Goal: Navigation & Orientation: Understand site structure

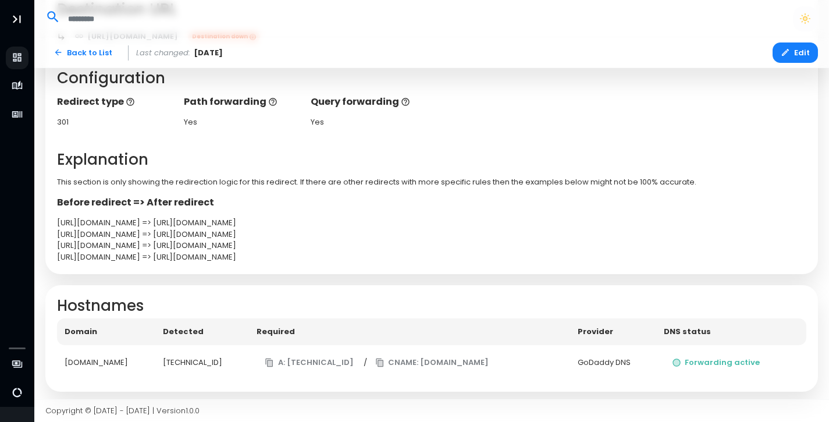
scroll to position [229, 0]
click at [702, 360] on button "Forwarding active" at bounding box center [716, 363] width 105 height 20
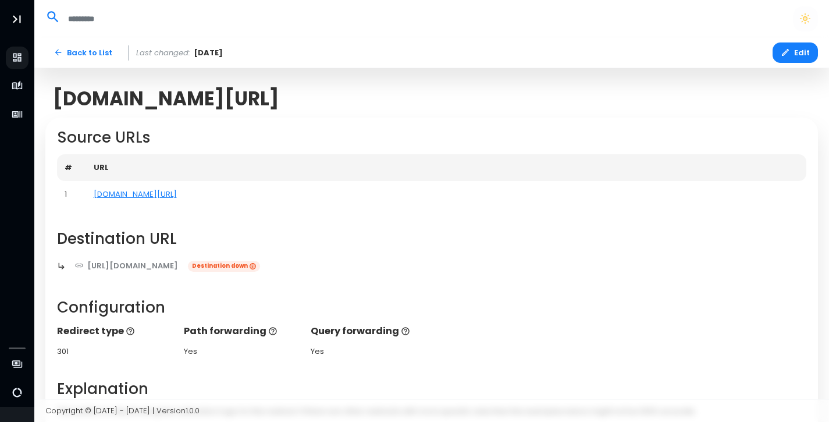
scroll to position [0, 0]
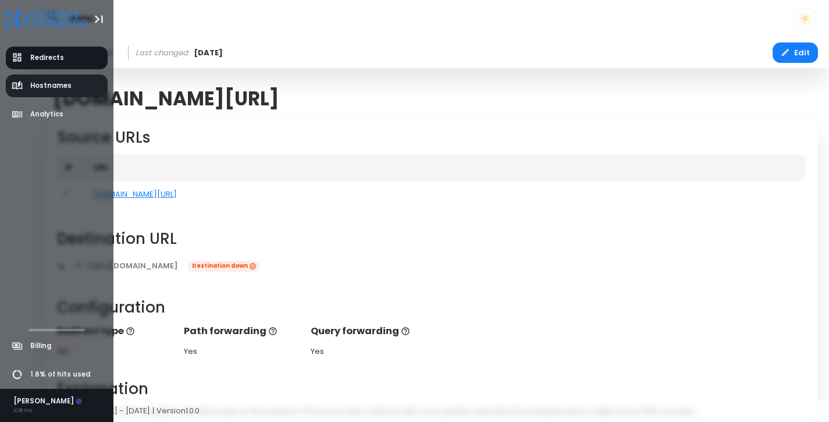
click at [36, 83] on span "Hostnames" at bounding box center [50, 86] width 41 height 10
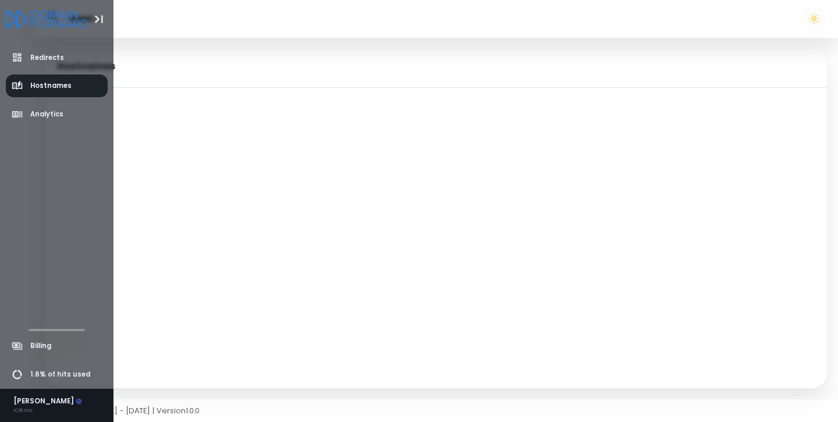
select select "**"
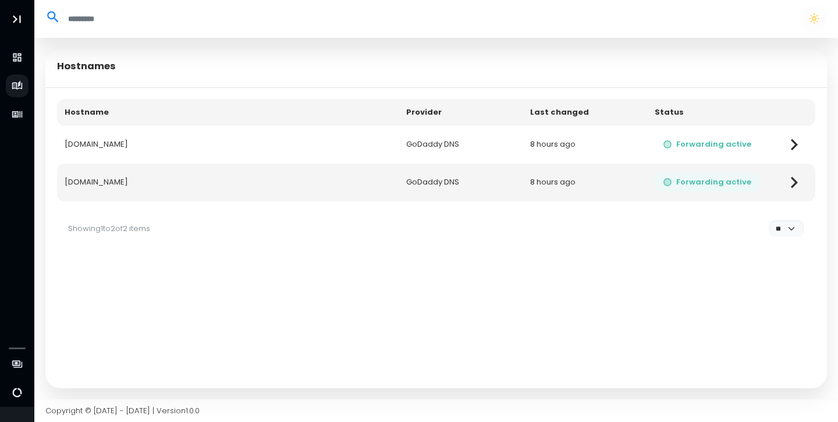
click at [714, 179] on button "Forwarding active" at bounding box center [706, 182] width 105 height 20
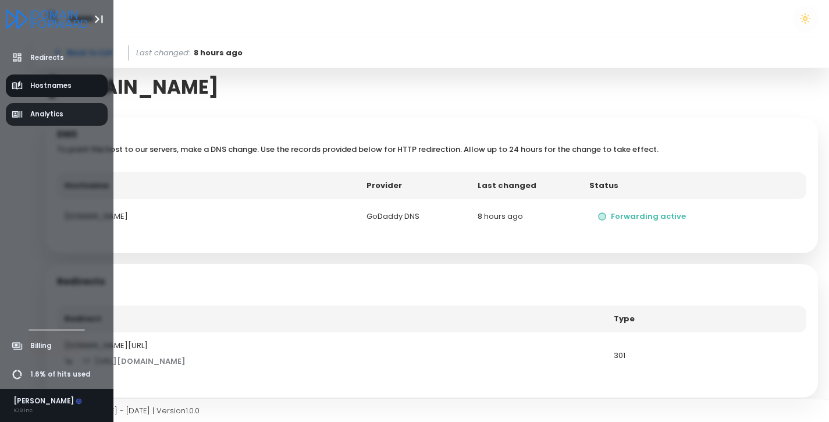
click at [31, 116] on span "Analytics" at bounding box center [46, 114] width 33 height 10
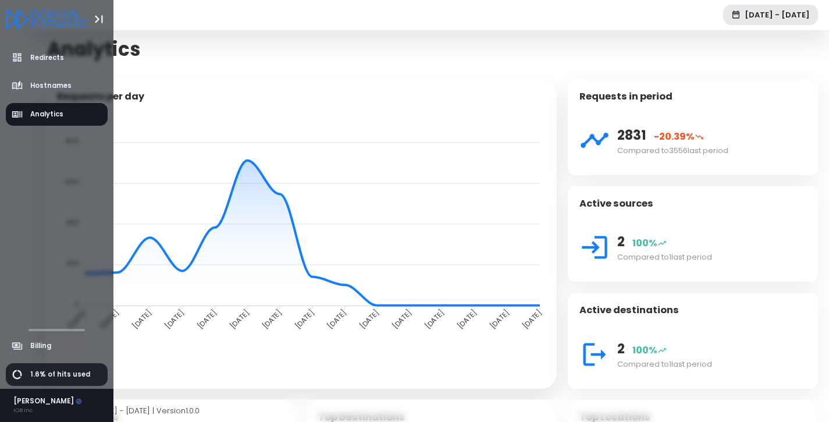
click at [45, 377] on span "1.6% of hits used" at bounding box center [60, 374] width 60 height 10
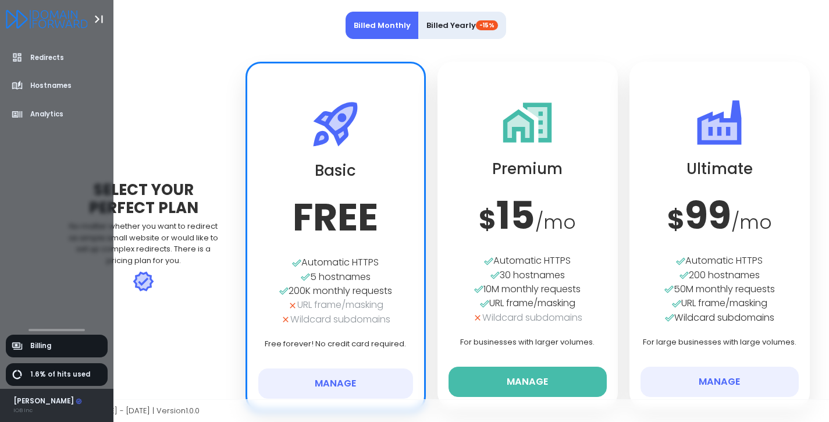
click at [27, 402] on div "[PERSON_NAME]" at bounding box center [47, 401] width 69 height 10
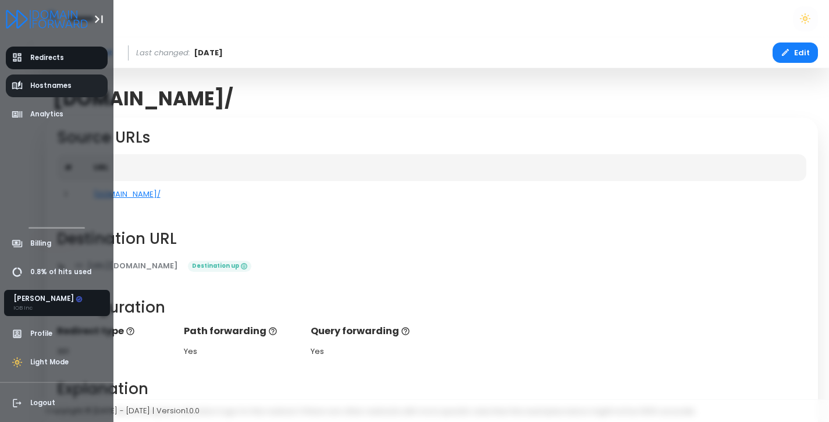
click at [42, 86] on span "Hostnames" at bounding box center [50, 86] width 41 height 10
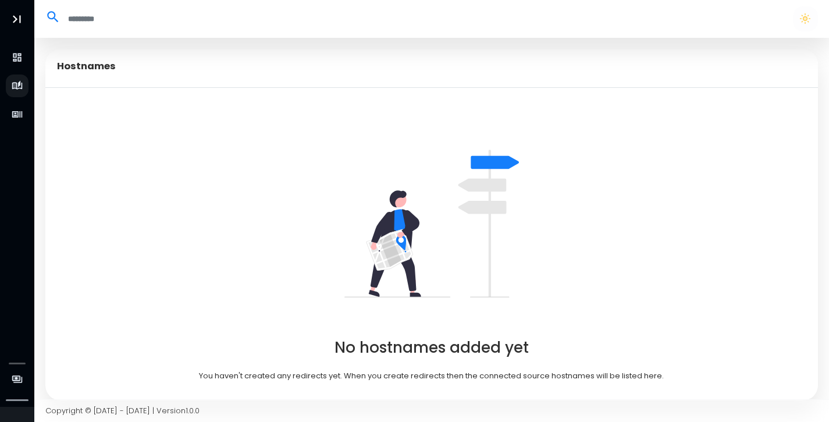
select select "**"
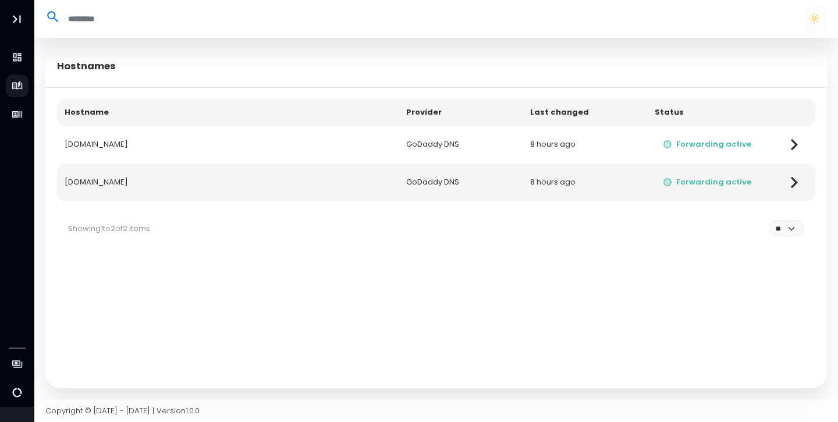
click at [798, 142] on icon at bounding box center [793, 144] width 23 height 23
